Goal: Navigation & Orientation: Find specific page/section

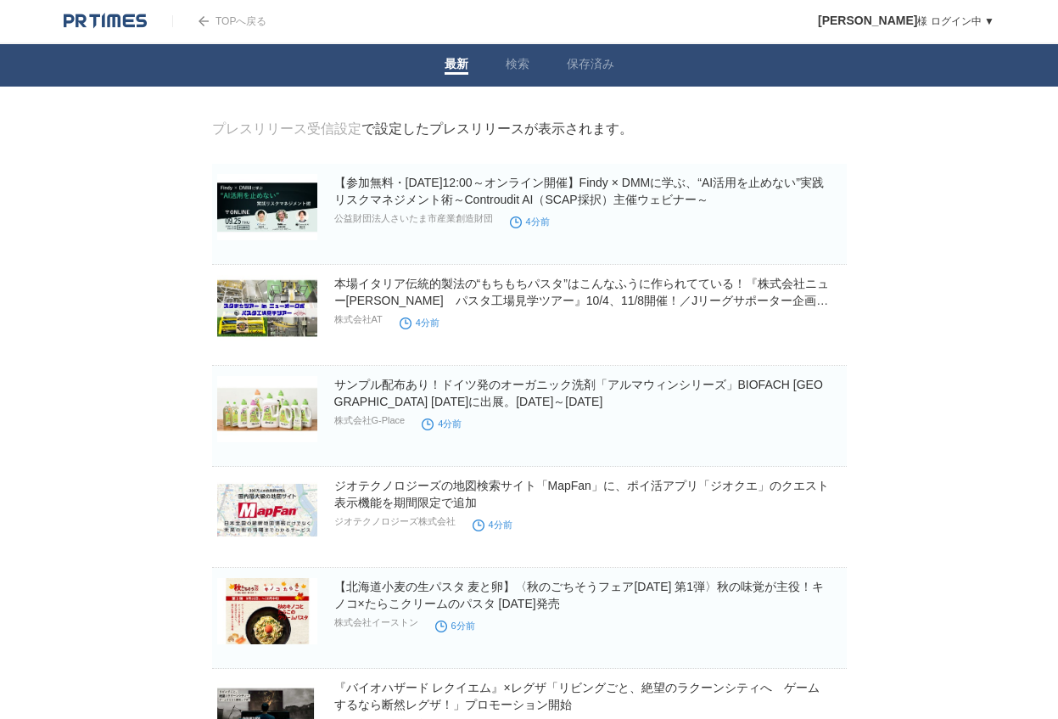
drag, startPoint x: 50, startPoint y: 552, endPoint x: 19, endPoint y: 171, distance: 382.3
drag, startPoint x: 105, startPoint y: 613, endPoint x: 138, endPoint y: 290, distance: 324.1
